Goal: Obtain resource: Obtain resource

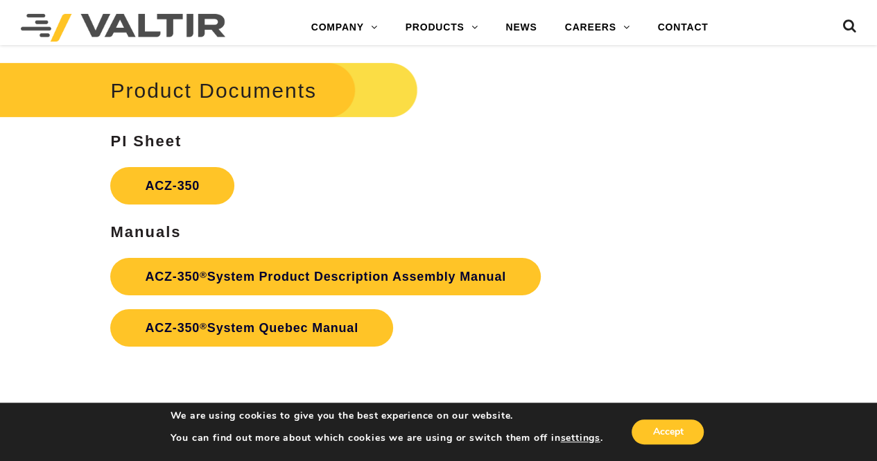
scroll to position [2287, 0]
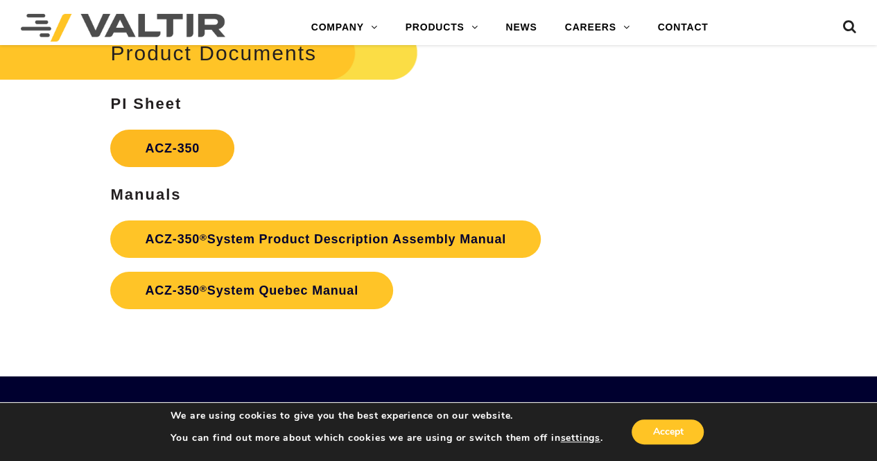
click at [162, 143] on link "ACZ-350" at bounding box center [172, 148] width 124 height 37
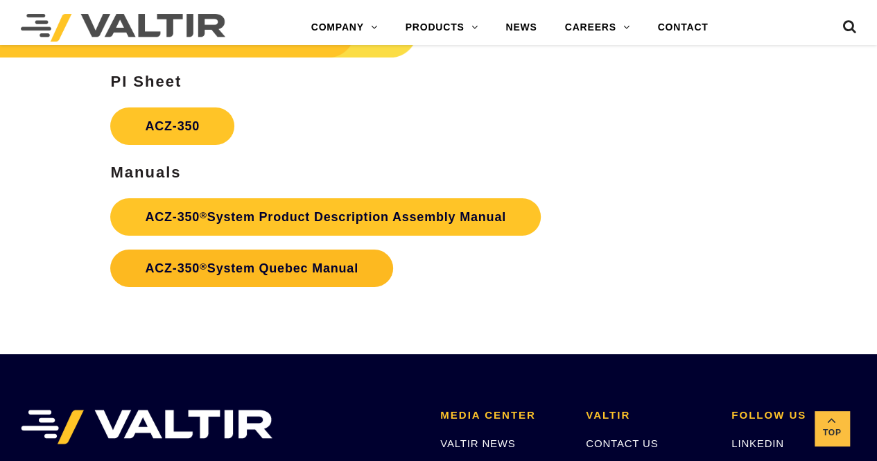
scroll to position [2287, 0]
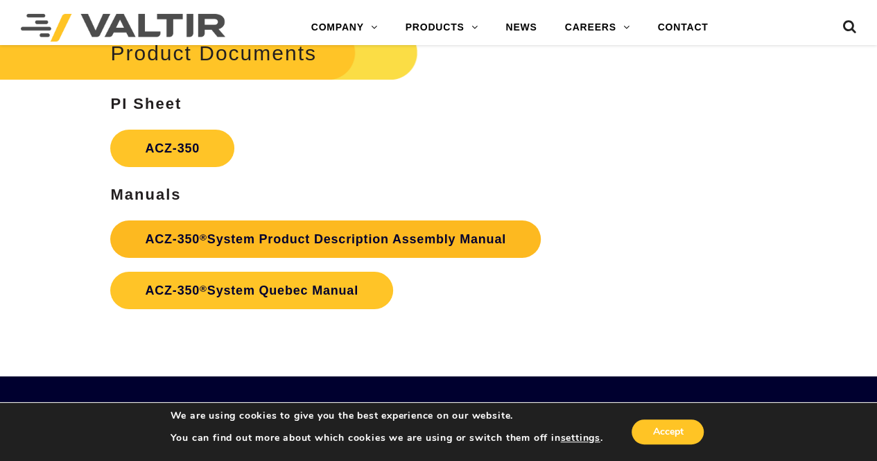
click at [271, 236] on link "ACZ-350 ® System Product Description Assembly Manual" at bounding box center [325, 238] width 430 height 37
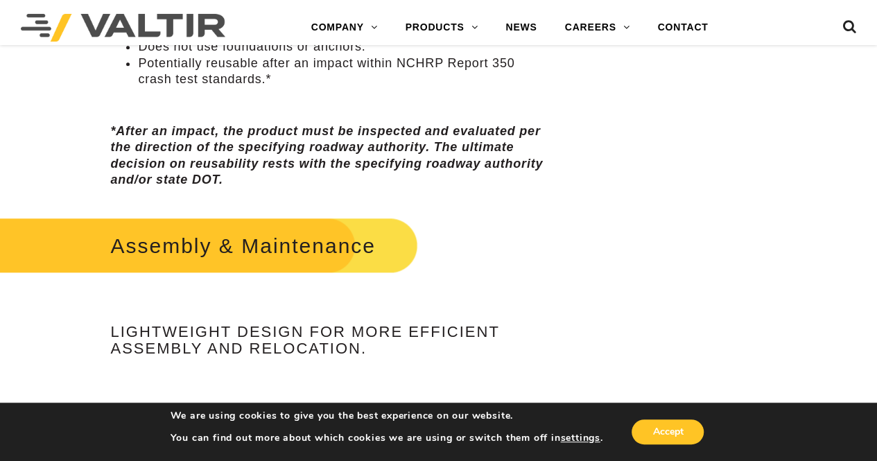
scroll to position [624, 0]
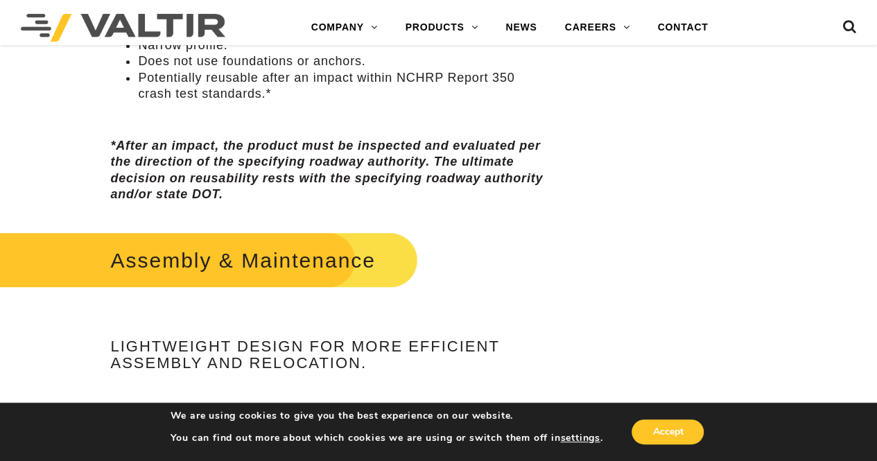
click at [223, 261] on h2 "Assembly & Maintenance" at bounding box center [198, 260] width 439 height 64
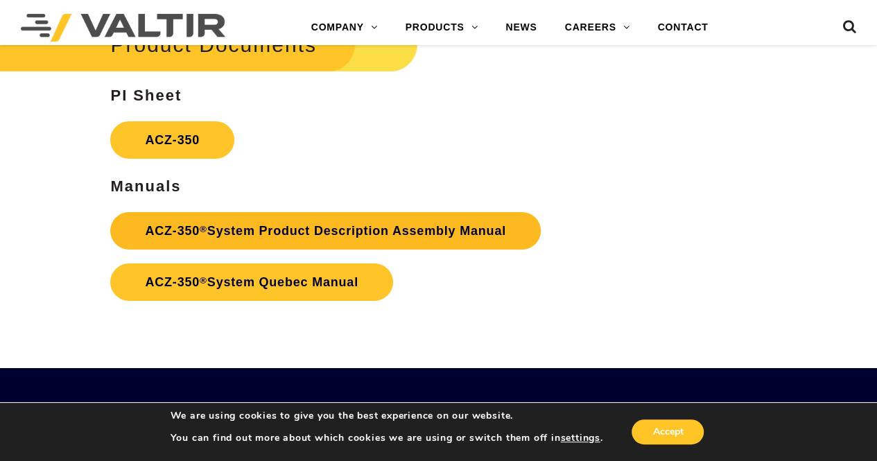
scroll to position [2287, 0]
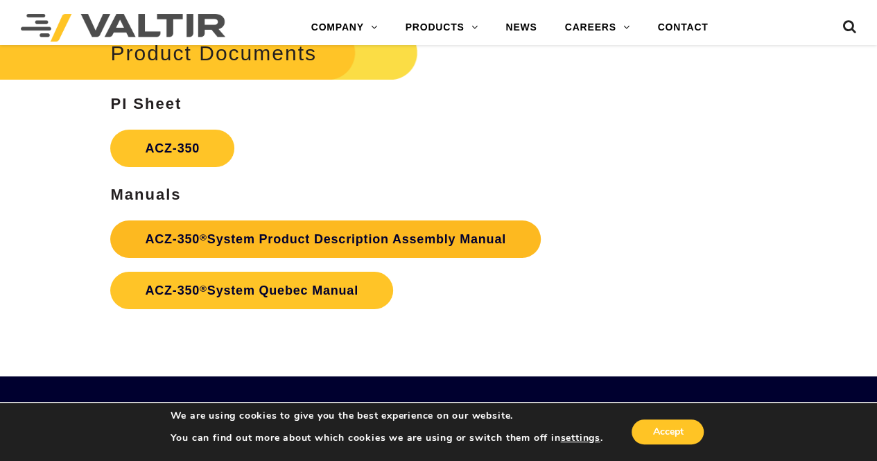
click at [318, 243] on link "ACZ-350 ® System Product Description Assembly Manual" at bounding box center [325, 238] width 430 height 37
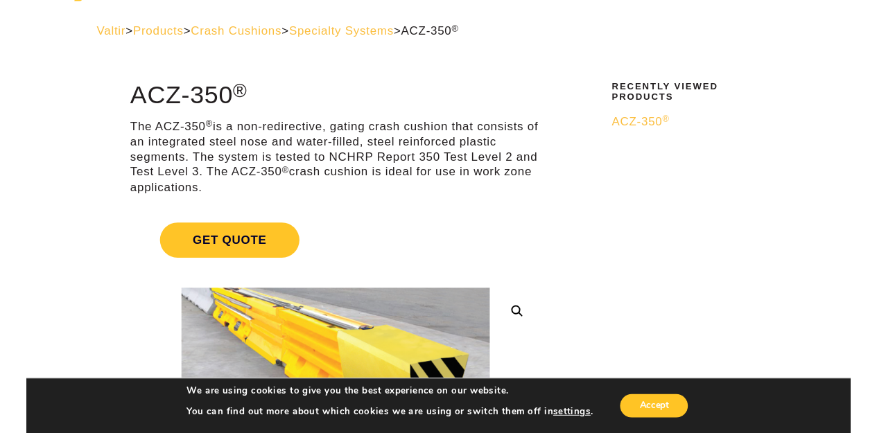
scroll to position [139, 0]
